Goal: Use online tool/utility: Utilize a website feature to perform a specific function

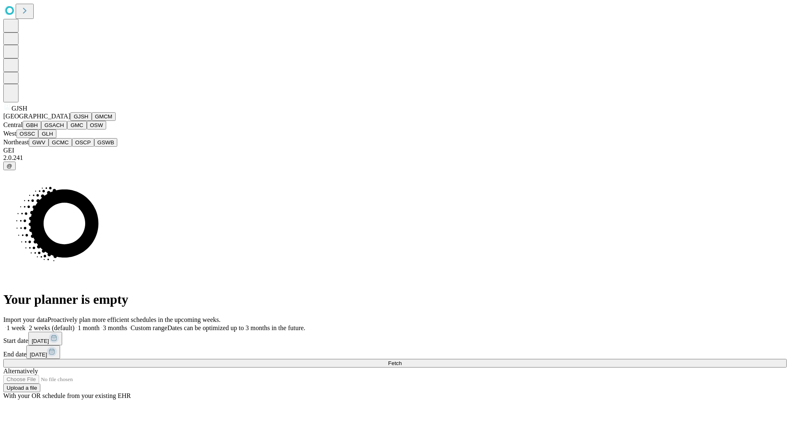
click at [70, 121] on button "GJSH" at bounding box center [80, 116] width 21 height 9
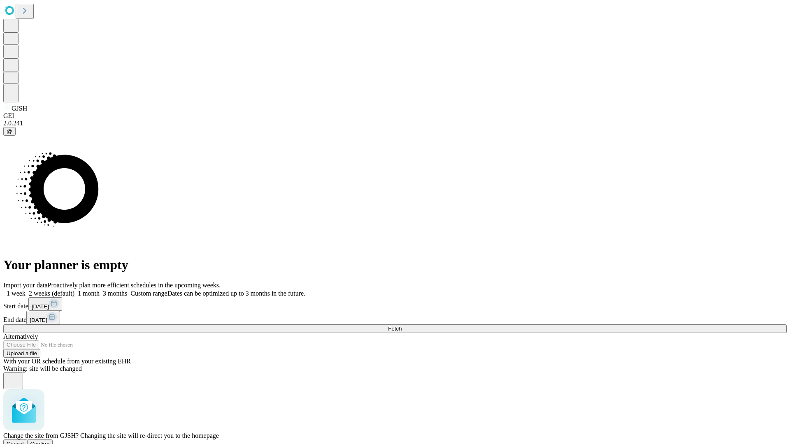
click at [50, 441] on span "Confirm" at bounding box center [39, 444] width 19 height 6
click at [74, 290] on label "2 weeks (default)" at bounding box center [49, 293] width 49 height 7
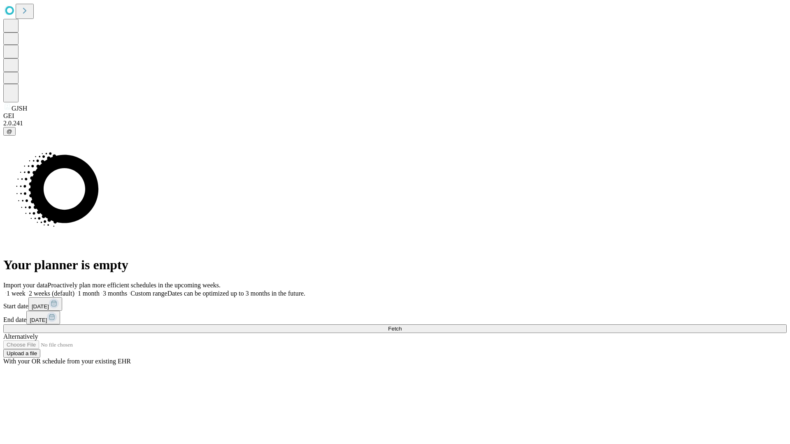
click at [401, 326] on span "Fetch" at bounding box center [395, 329] width 14 height 6
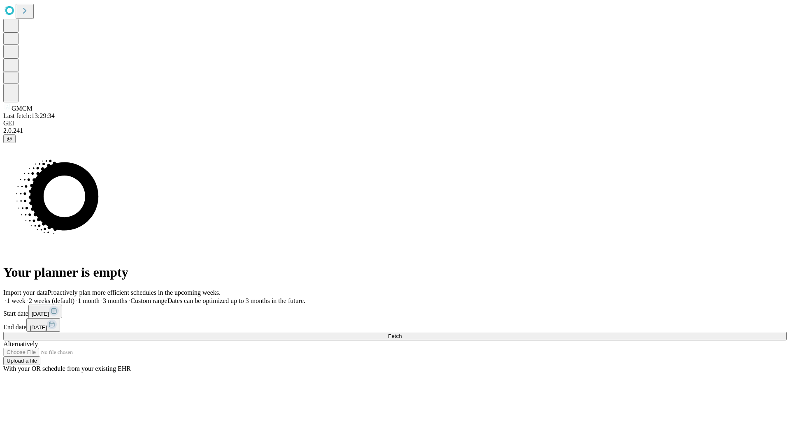
click at [74, 297] on label "2 weeks (default)" at bounding box center [49, 300] width 49 height 7
click at [401, 333] on span "Fetch" at bounding box center [395, 336] width 14 height 6
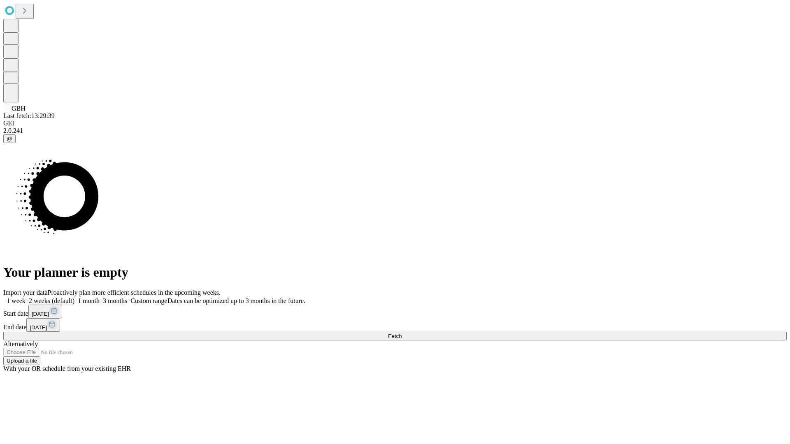
click at [401, 333] on span "Fetch" at bounding box center [395, 336] width 14 height 6
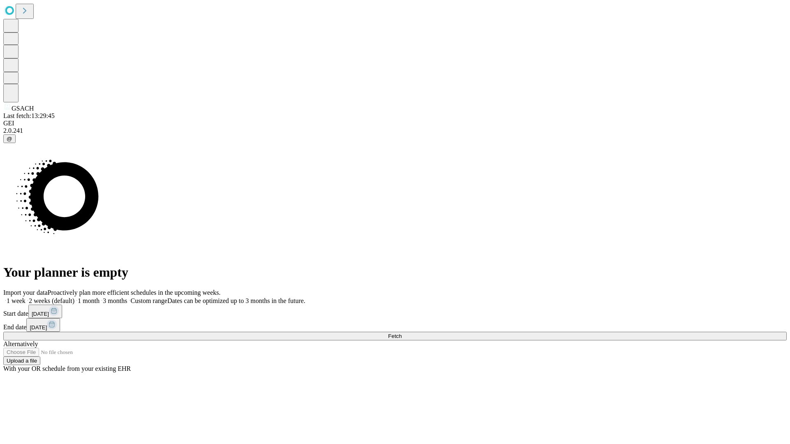
click at [401, 333] on span "Fetch" at bounding box center [395, 336] width 14 height 6
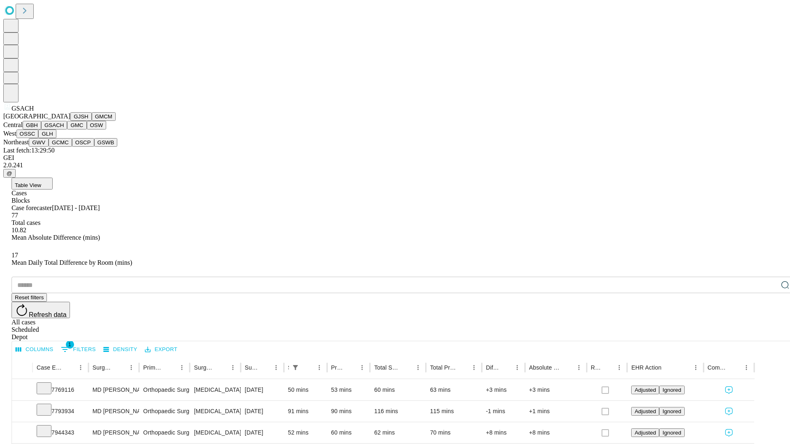
click at [67, 130] on button "GMC" at bounding box center [76, 125] width 19 height 9
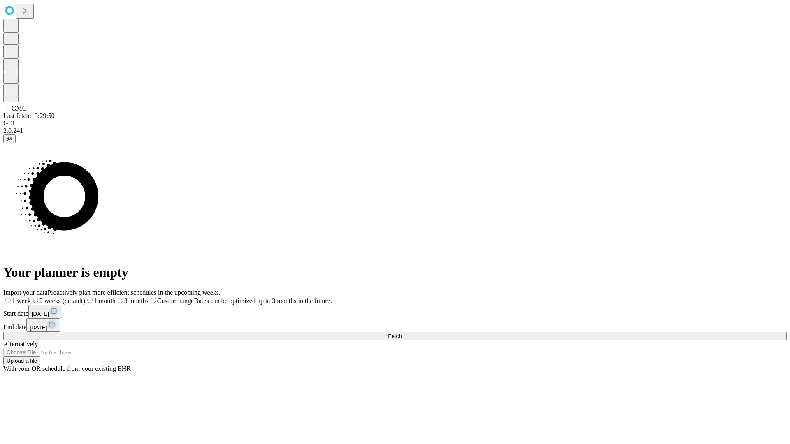
click at [401, 333] on span "Fetch" at bounding box center [395, 336] width 14 height 6
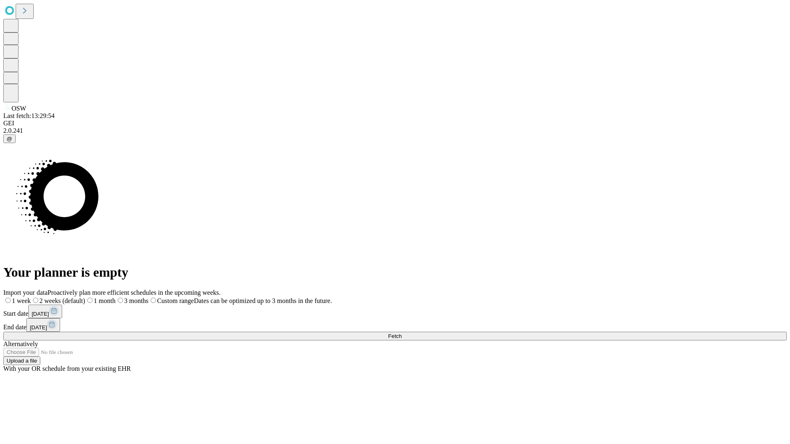
click at [85, 297] on label "2 weeks (default)" at bounding box center [58, 300] width 54 height 7
click at [401, 333] on span "Fetch" at bounding box center [395, 336] width 14 height 6
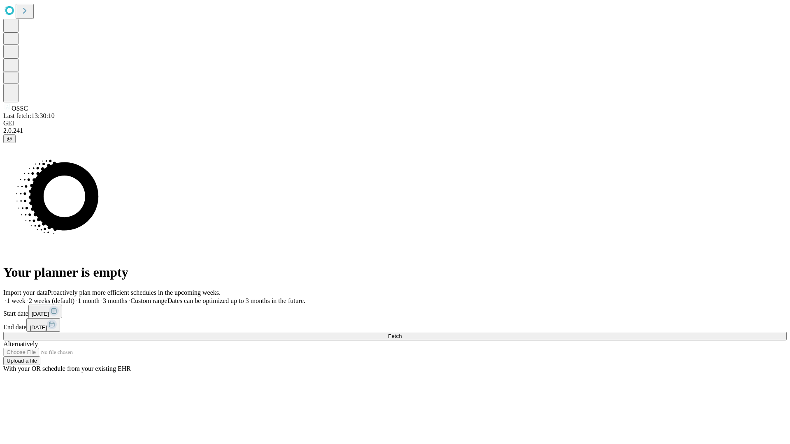
click at [401, 333] on span "Fetch" at bounding box center [395, 336] width 14 height 6
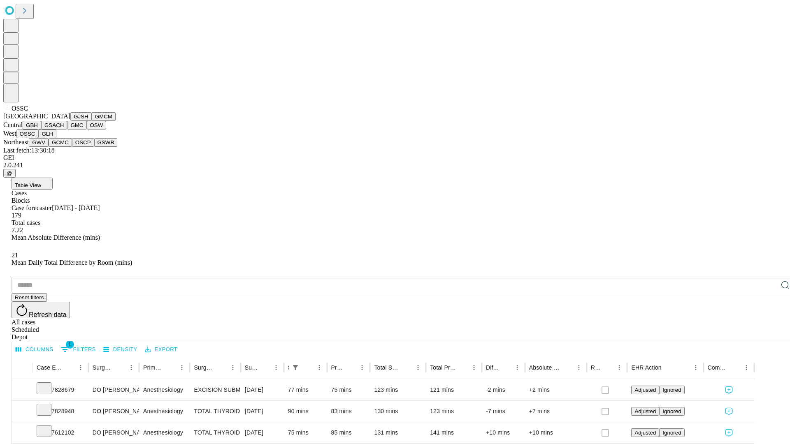
click at [56, 138] on button "GLH" at bounding box center [47, 134] width 18 height 9
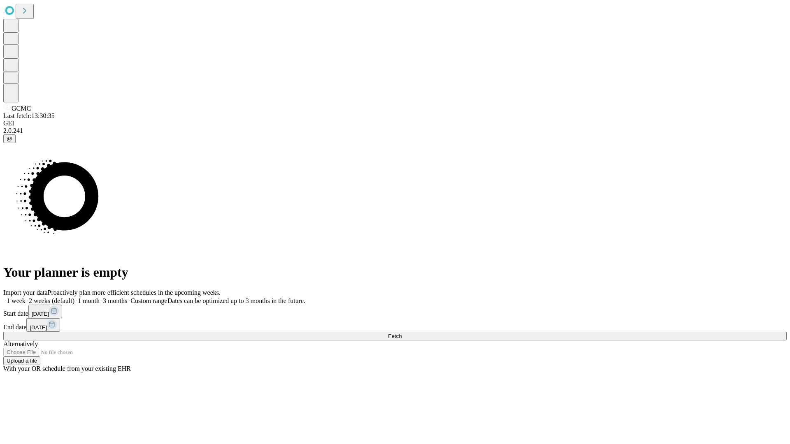
click at [401, 333] on span "Fetch" at bounding box center [395, 336] width 14 height 6
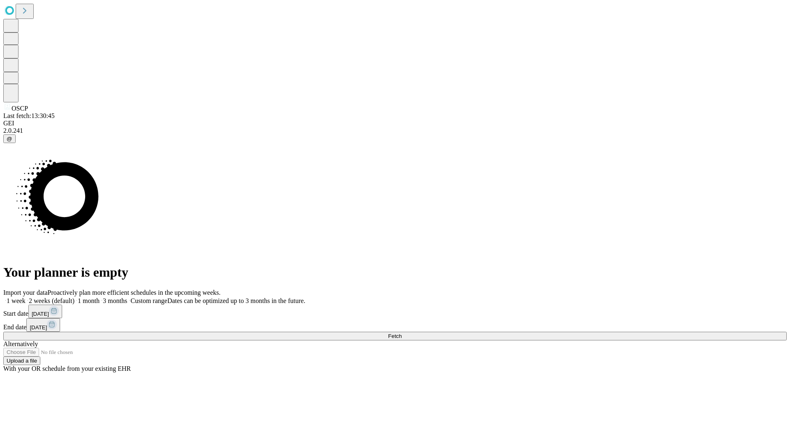
click at [401, 333] on span "Fetch" at bounding box center [395, 336] width 14 height 6
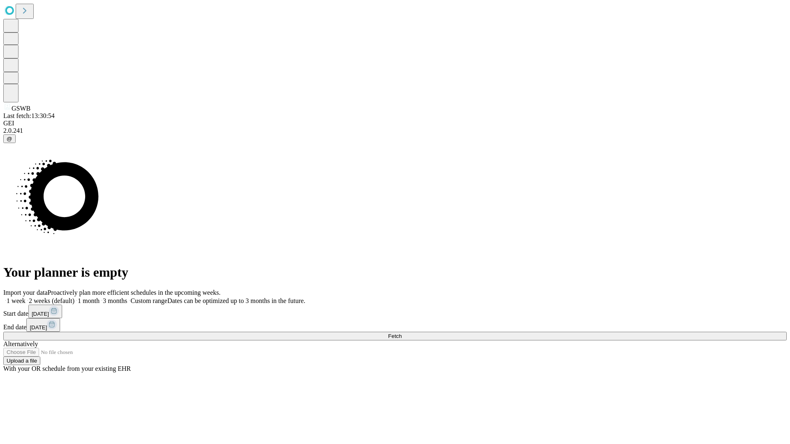
click at [74, 297] on label "2 weeks (default)" at bounding box center [49, 300] width 49 height 7
click at [401, 333] on span "Fetch" at bounding box center [395, 336] width 14 height 6
